Goal: Task Accomplishment & Management: Manage account settings

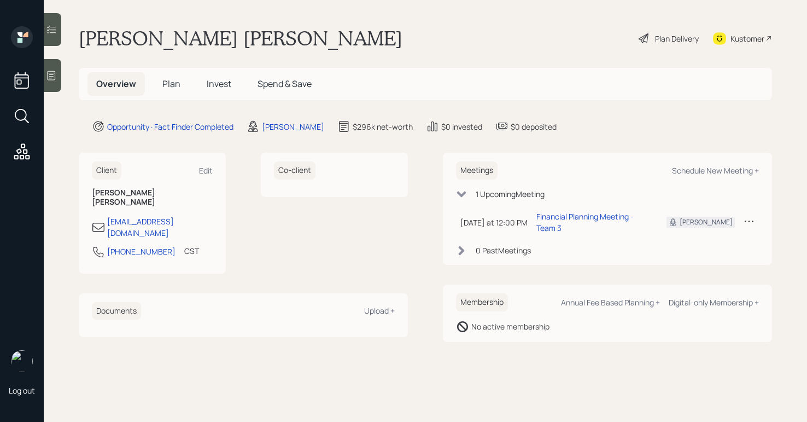
click at [58, 80] on div at bounding box center [52, 75] width 17 height 33
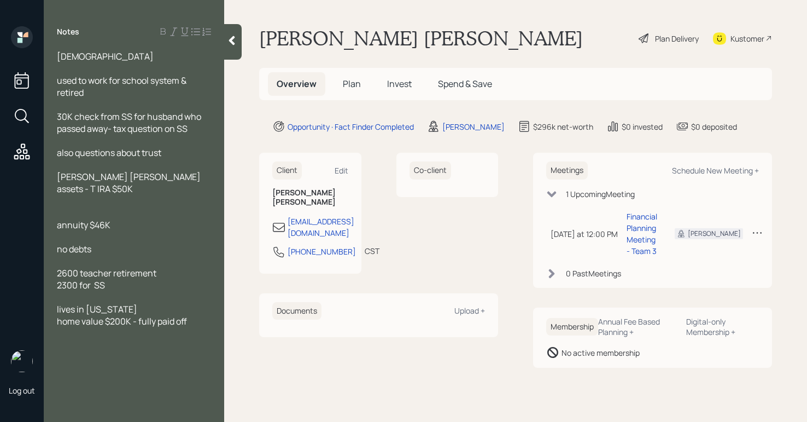
click at [233, 46] on div at bounding box center [232, 42] width 17 height 36
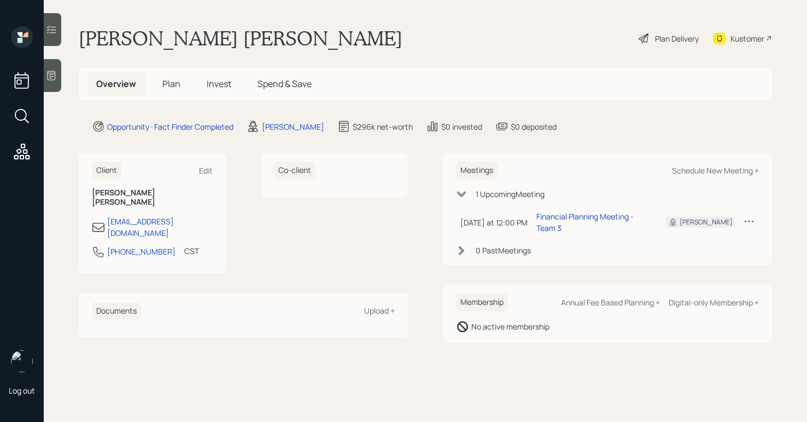
click at [57, 74] on div at bounding box center [52, 75] width 17 height 33
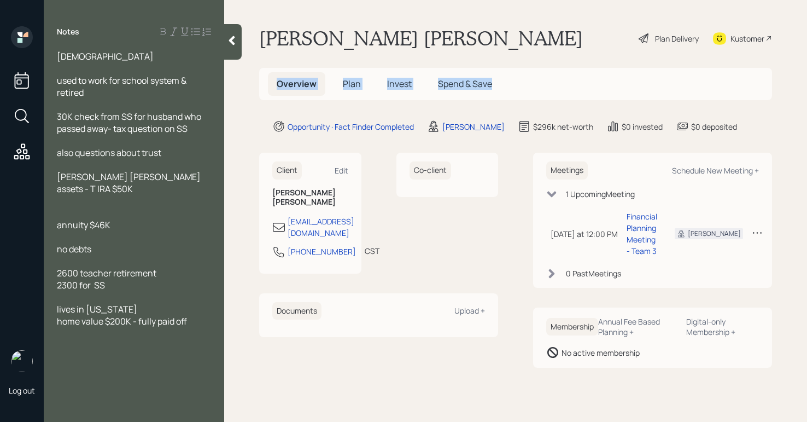
drag, startPoint x: 507, startPoint y: 81, endPoint x: 291, endPoint y: 31, distance: 221.6
click at [263, 72] on div "Overview Plan Invest Spend & Save" at bounding box center [515, 84] width 513 height 32
click at [371, 30] on div "[PERSON_NAME] [PERSON_NAME] Plan Delivery Kustomer" at bounding box center [515, 38] width 513 height 24
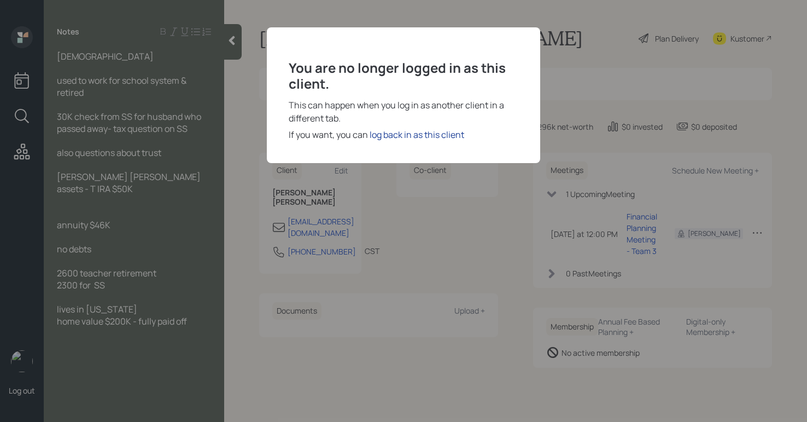
click at [416, 134] on div "log back in as this client" at bounding box center [417, 134] width 95 height 13
